Goal: Use online tool/utility: Utilize a website feature to perform a specific function

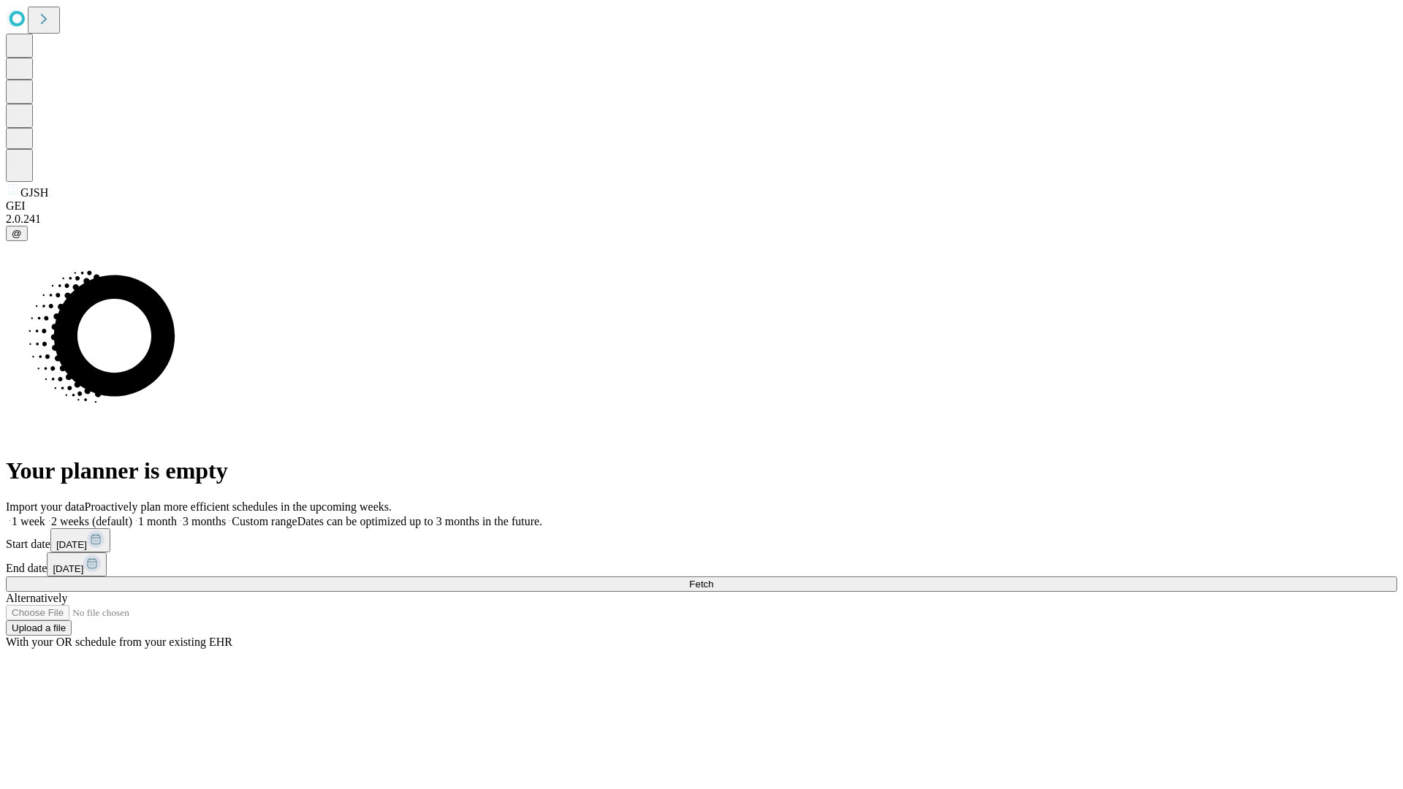
click at [713, 579] on span "Fetch" at bounding box center [701, 584] width 24 height 11
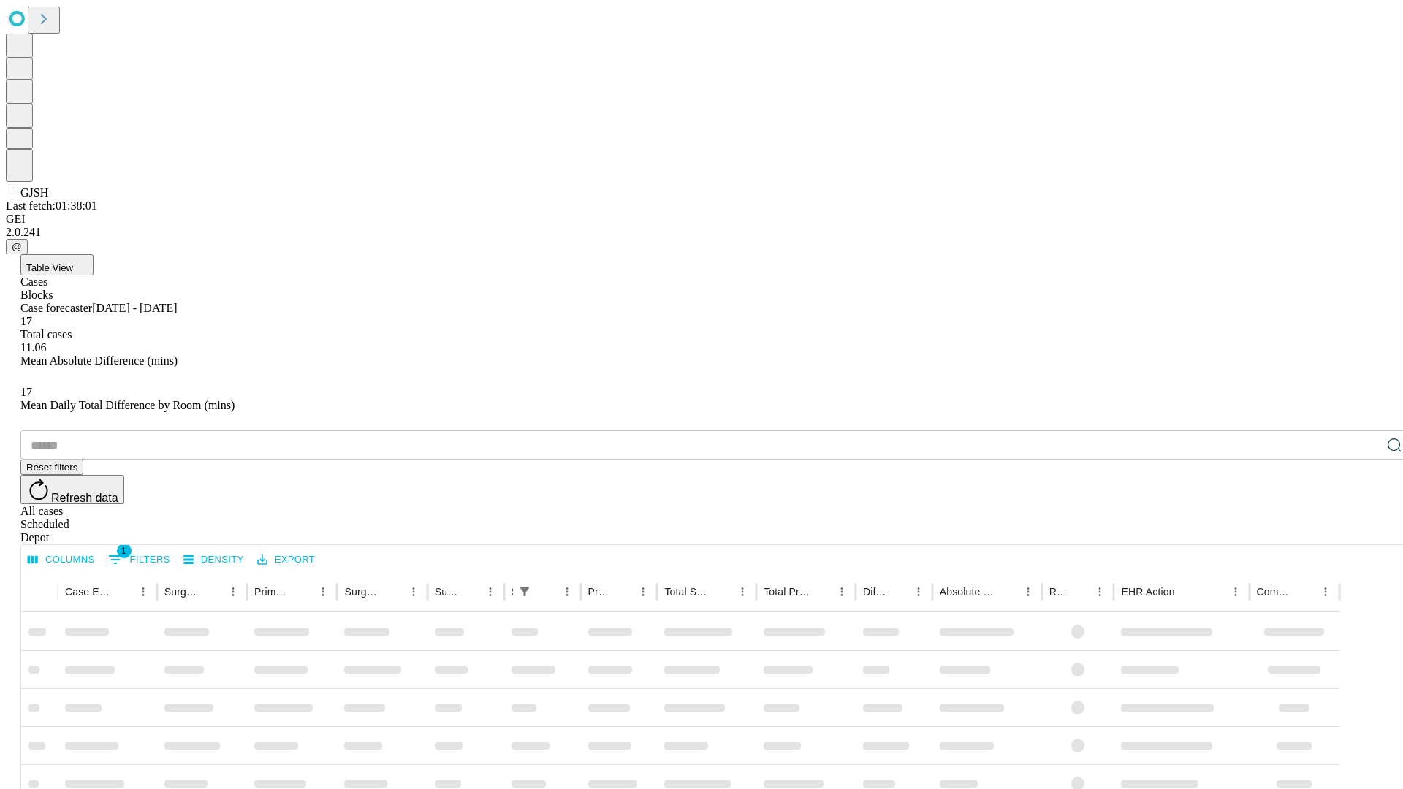
click at [73, 262] on span "Table View" at bounding box center [49, 267] width 47 height 11
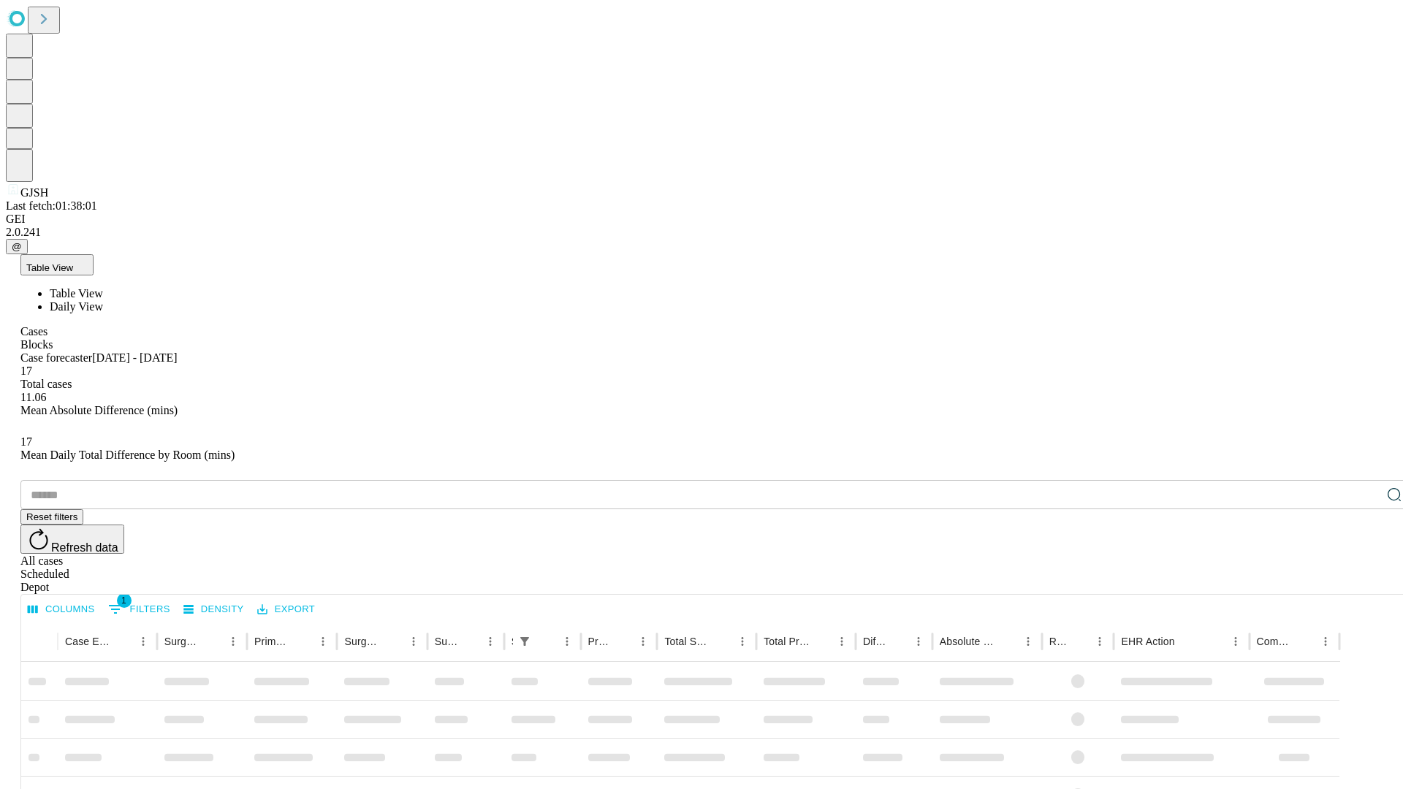
click at [103, 300] on span "Daily View" at bounding box center [76, 306] width 53 height 12
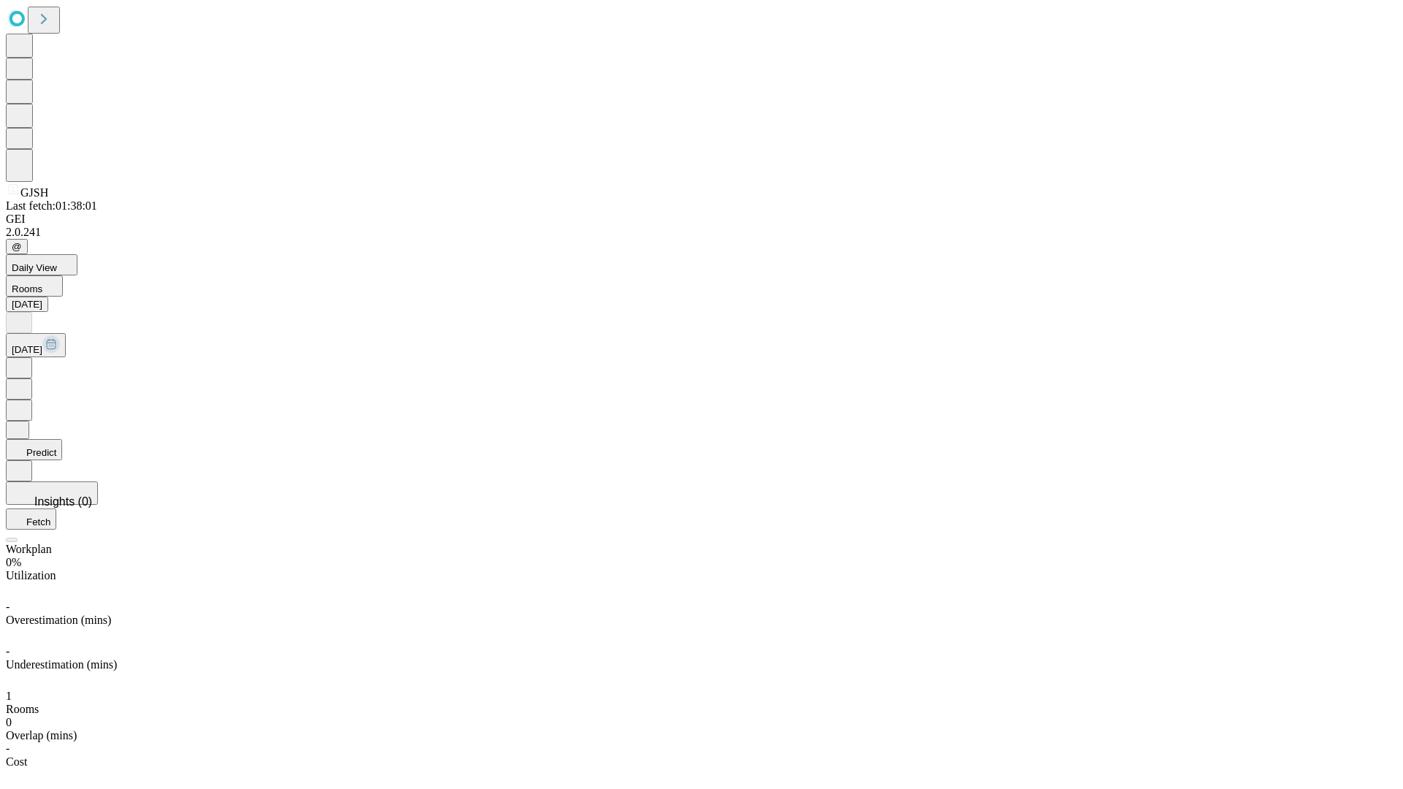
click at [62, 439] on button "Predict" at bounding box center [34, 449] width 56 height 21
